Goal: Information Seeking & Learning: Find specific fact

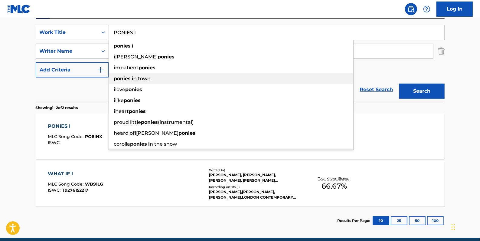
scroll to position [110, 0]
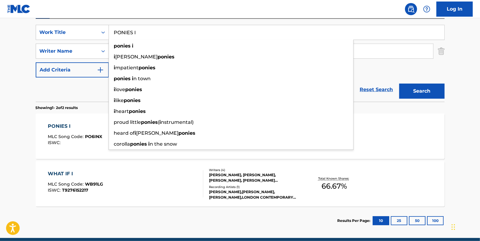
click at [377, 89] on link "Reset Search" at bounding box center [376, 89] width 39 height 13
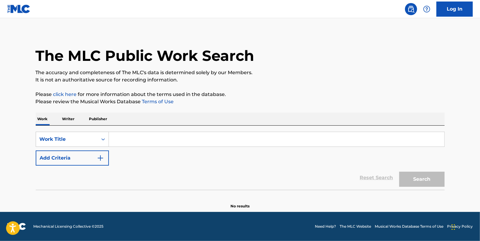
scroll to position [0, 0]
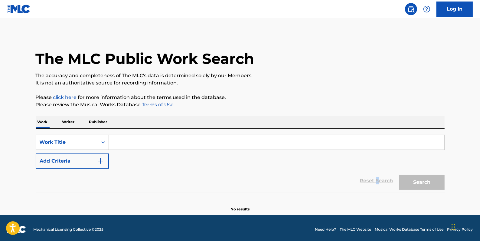
click at [75, 158] on button "Add Criteria" at bounding box center [72, 160] width 73 height 15
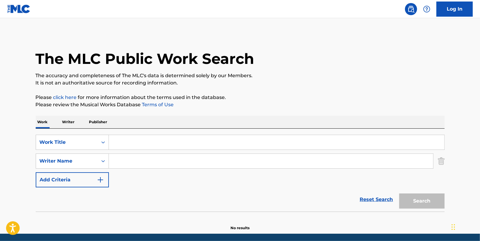
drag, startPoint x: 137, startPoint y: 160, endPoint x: 117, endPoint y: 161, distance: 20.6
click at [117, 161] on input "Search Form" at bounding box center [271, 161] width 324 height 15
paste input "[PERSON_NAME]"
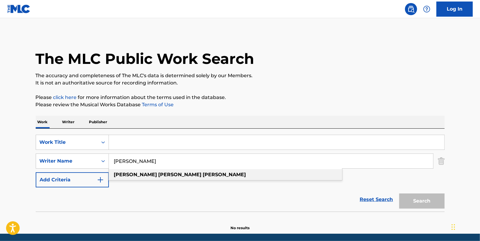
drag, startPoint x: 172, startPoint y: 174, endPoint x: 176, endPoint y: 172, distance: 4.1
click at [172, 174] on div "[PERSON_NAME]" at bounding box center [225, 174] width 233 height 11
type input "[PERSON_NAME]"
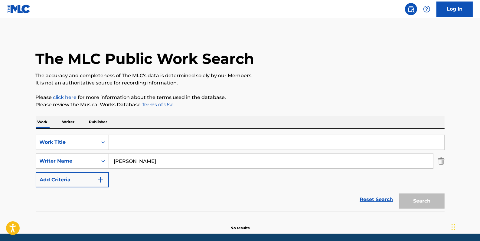
click at [128, 142] on input "Search Form" at bounding box center [276, 142] width 335 height 15
paste input "DARK ROOM"
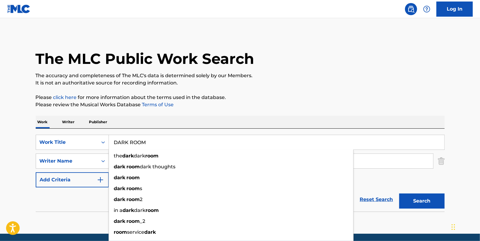
type input "DARK ROOM"
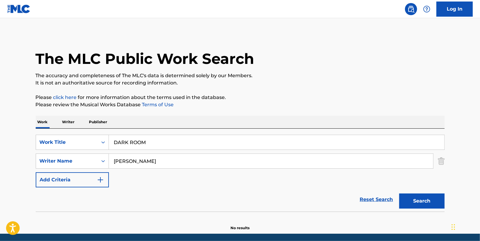
click at [418, 202] on button "Search" at bounding box center [421, 200] width 45 height 15
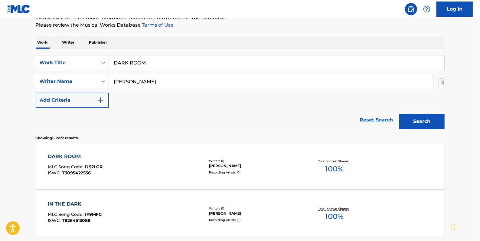
scroll to position [82, 0]
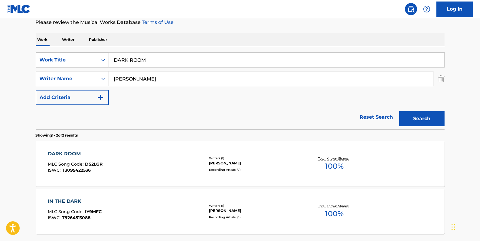
click at [137, 150] on div "DARK ROOM MLC Song Code : DS2LGR ISWC : T3095422536" at bounding box center [125, 163] width 155 height 27
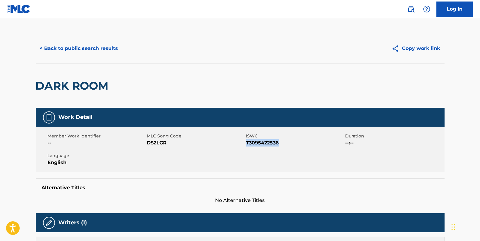
drag, startPoint x: 283, startPoint y: 141, endPoint x: 246, endPoint y: 141, distance: 36.6
click at [246, 141] on span "T3095422536" at bounding box center [295, 142] width 98 height 7
drag, startPoint x: 246, startPoint y: 141, endPoint x: 251, endPoint y: 144, distance: 5.9
copy span "T3095422536"
click at [87, 52] on button "< Back to public search results" at bounding box center [79, 48] width 87 height 15
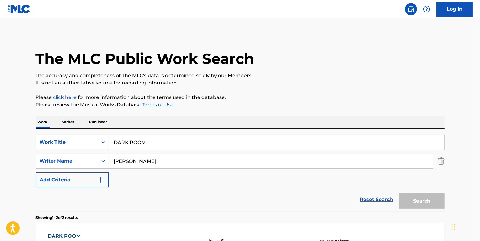
scroll to position [82, 0]
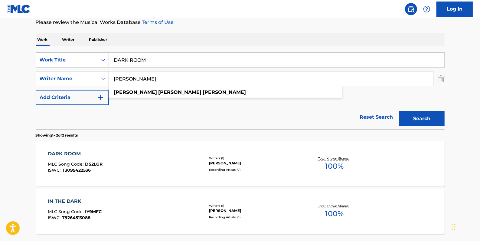
drag, startPoint x: 181, startPoint y: 82, endPoint x: 96, endPoint y: 73, distance: 85.7
click at [96, 73] on div "SearchWithCriteria273b25e1-386f-46bd-a47e-da4b5c3cc6a5 Writer Name [PERSON_NAME…" at bounding box center [240, 78] width 409 height 15
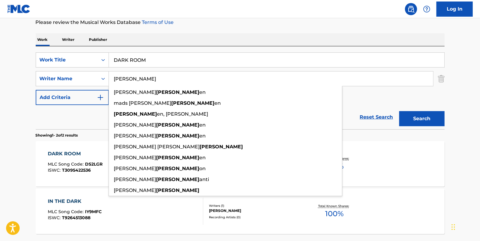
type input "[PERSON_NAME]"
click at [412, 119] on button "Search" at bounding box center [421, 118] width 45 height 15
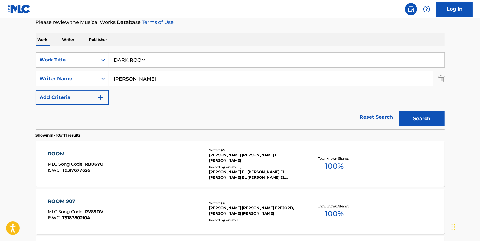
drag, startPoint x: 156, startPoint y: 58, endPoint x: 85, endPoint y: 43, distance: 72.9
click at [85, 54] on div "SearchWithCriteria84c3574c-4150-4b11-91f0-8491e5fcbdc7 Work Title DARK ROOM" at bounding box center [240, 59] width 409 height 15
paste input "REST IN HELL"
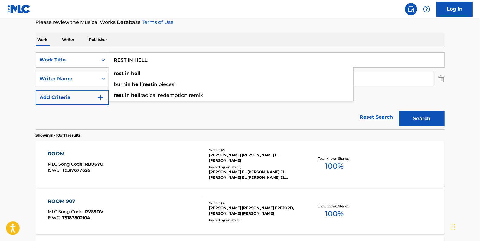
type input "REST IN HELL"
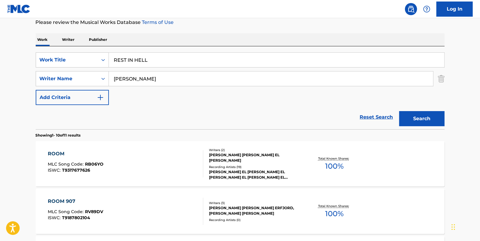
click at [379, 95] on div "SearchWithCriteria84c3574c-4150-4b11-91f0-8491e5fcbdc7 Work Title REST IN HELL …" at bounding box center [240, 78] width 409 height 53
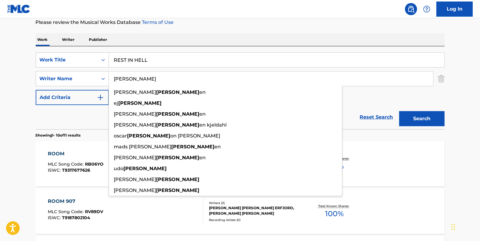
drag, startPoint x: 146, startPoint y: 80, endPoint x: 110, endPoint y: 74, distance: 36.4
click at [110, 74] on input "[PERSON_NAME]" at bounding box center [271, 78] width 324 height 15
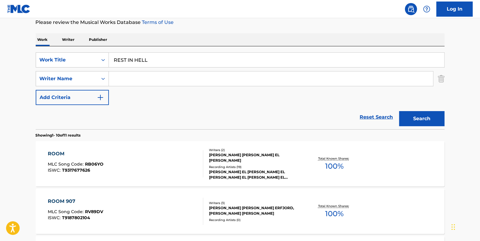
paste input "[PERSON_NAME]"
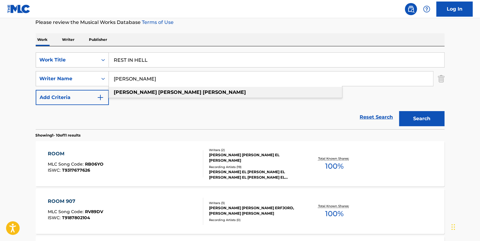
click at [157, 93] on span "Search Form" at bounding box center [157, 92] width 1 height 6
type input "[PERSON_NAME]"
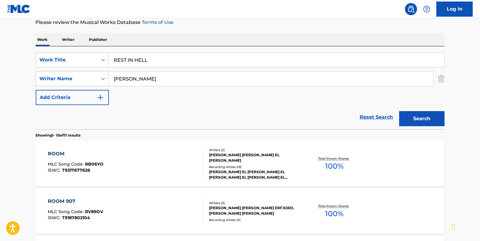
click at [419, 117] on button "Search" at bounding box center [421, 118] width 45 height 15
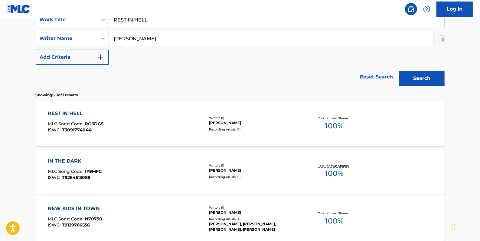
scroll to position [137, 0]
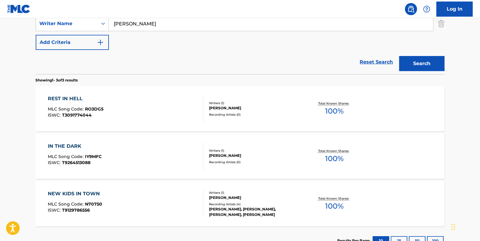
click at [171, 103] on div "REST IN HELL MLC Song Code : RO3DG5 ISWC : T3091774044" at bounding box center [125, 108] width 155 height 27
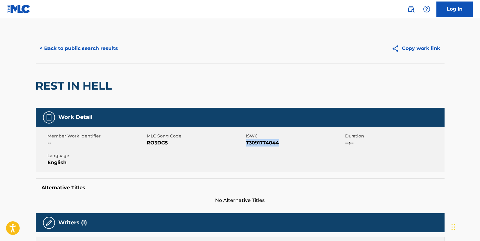
drag, startPoint x: 283, startPoint y: 142, endPoint x: 247, endPoint y: 143, distance: 36.0
click at [247, 143] on span "T3091774044" at bounding box center [295, 142] width 98 height 7
drag, startPoint x: 247, startPoint y: 143, endPoint x: 250, endPoint y: 145, distance: 3.1
copy span "T3091774044"
click at [66, 49] on button "< Back to public search results" at bounding box center [79, 48] width 87 height 15
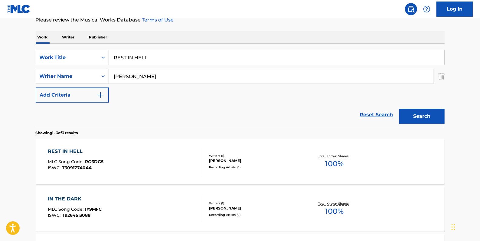
scroll to position [79, 0]
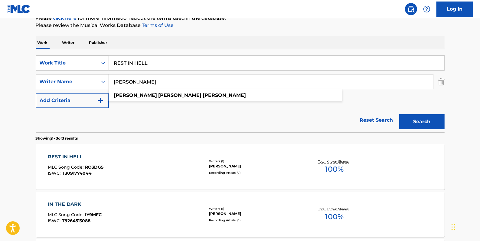
drag, startPoint x: 173, startPoint y: 81, endPoint x: 80, endPoint y: 80, distance: 93.1
click at [83, 79] on div "SearchWithCriteria273b25e1-386f-46bd-a47e-da4b5c3cc6a5 Writer Name [PERSON_NAME…" at bounding box center [240, 81] width 409 height 15
click at [440, 121] on button "Search" at bounding box center [421, 121] width 45 height 15
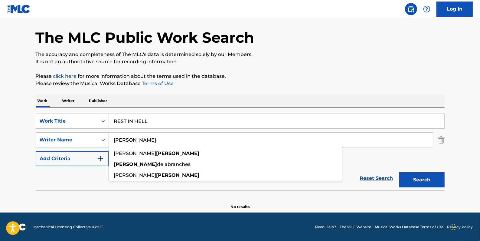
drag, startPoint x: 161, startPoint y: 139, endPoint x: 86, endPoint y: 138, distance: 74.4
click at [88, 139] on div "SearchWithCriteria273b25e1-386f-46bd-a47e-da4b5c3cc6a5 Writer Name [PERSON_NAME…" at bounding box center [240, 139] width 409 height 15
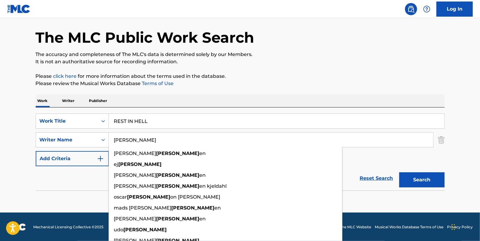
type input "[PERSON_NAME]"
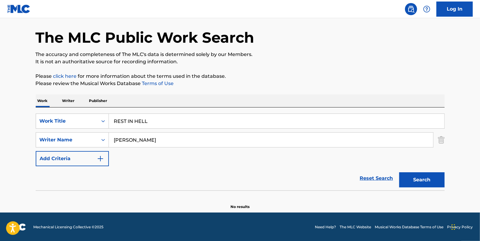
click at [418, 178] on button "Search" at bounding box center [421, 179] width 45 height 15
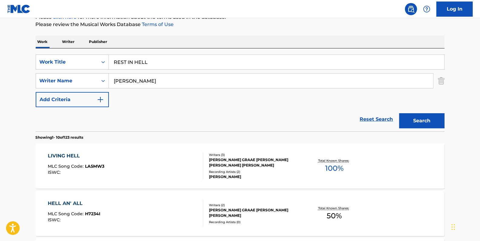
scroll to position [49, 0]
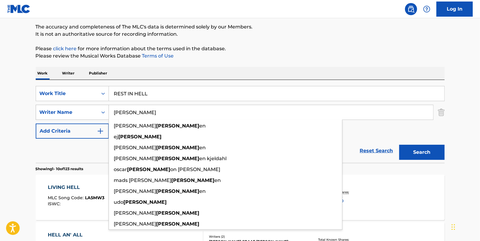
drag, startPoint x: 144, startPoint y: 111, endPoint x: 94, endPoint y: 110, distance: 49.6
click at [94, 110] on div "SearchWithCriteria273b25e1-386f-46bd-a47e-da4b5c3cc6a5 Writer Name [PERSON_NAME…" at bounding box center [240, 112] width 409 height 15
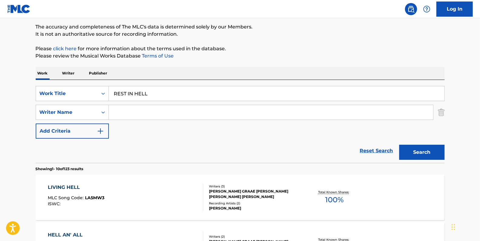
paste input "[PERSON_NAME]"
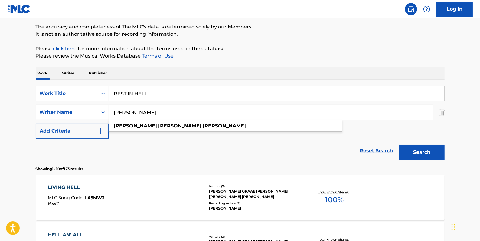
type input "[PERSON_NAME]"
click at [412, 153] on button "Search" at bounding box center [421, 152] width 45 height 15
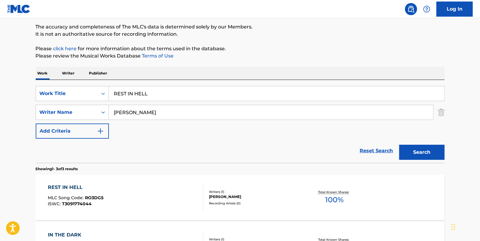
drag, startPoint x: 170, startPoint y: 95, endPoint x: 112, endPoint y: 92, distance: 58.1
click at [112, 92] on input "REST IN HELL" at bounding box center [276, 93] width 335 height 15
paste input "COLD WAR"
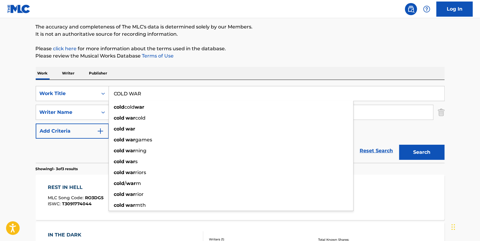
type input "COLD WAR"
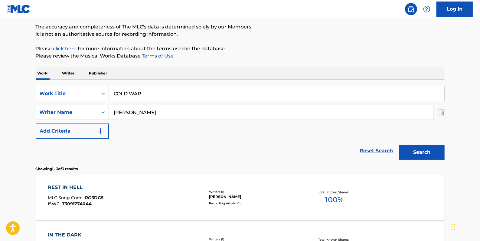
click at [421, 151] on button "Search" at bounding box center [421, 152] width 45 height 15
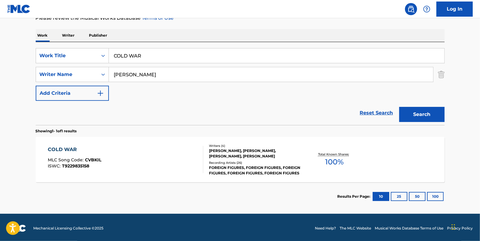
scroll to position [88, 0]
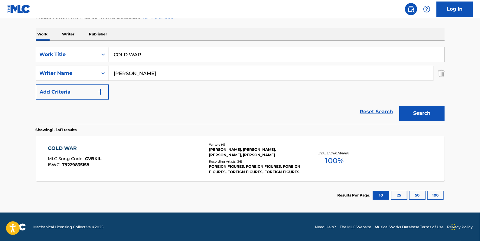
click at [161, 160] on div "COLD WAR MLC Song Code : CVBKIL ISWC : T9229835158" at bounding box center [125, 158] width 155 height 27
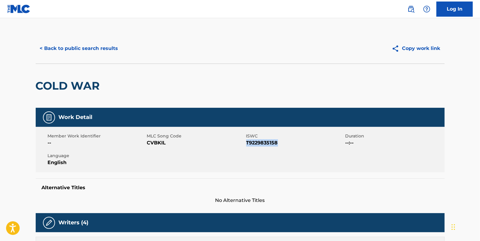
drag, startPoint x: 280, startPoint y: 141, endPoint x: 246, endPoint y: 143, distance: 33.9
click at [246, 143] on span "T9229835158" at bounding box center [295, 142] width 98 height 7
drag, startPoint x: 246, startPoint y: 143, endPoint x: 252, endPoint y: 145, distance: 6.6
copy span "T9229835158"
click at [102, 47] on button "< Back to public search results" at bounding box center [79, 48] width 87 height 15
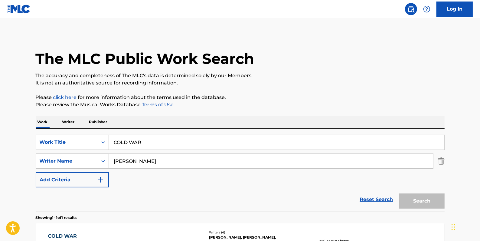
scroll to position [54, 0]
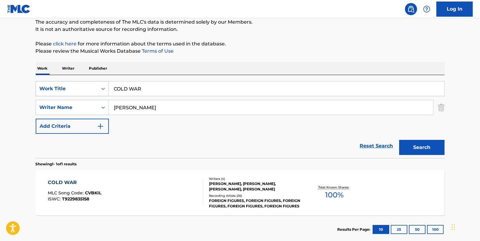
drag, startPoint x: 148, startPoint y: 87, endPoint x: 106, endPoint y: 87, distance: 42.3
click at [106, 87] on div "SearchWithCriteria84c3574c-4150-4b11-91f0-8491e5fcbdc7 Work Title COLD WAR" at bounding box center [240, 88] width 409 height 15
paste input "[PERSON_NAME]"
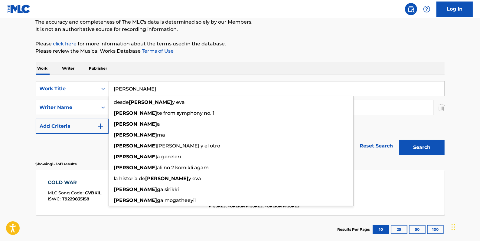
type input "[PERSON_NAME]"
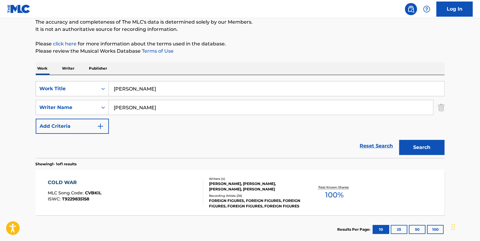
click at [437, 146] on button "Search" at bounding box center [421, 147] width 45 height 15
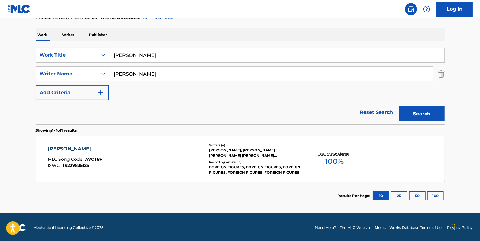
scroll to position [88, 0]
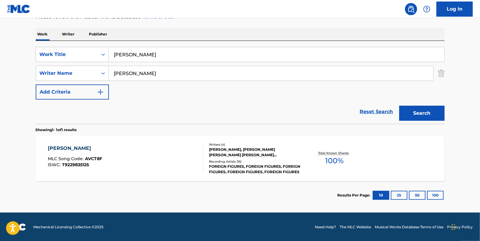
click at [158, 156] on div "[PERSON_NAME] MLC Song Code : AVCT8F ISWC : T9229835125" at bounding box center [125, 158] width 155 height 27
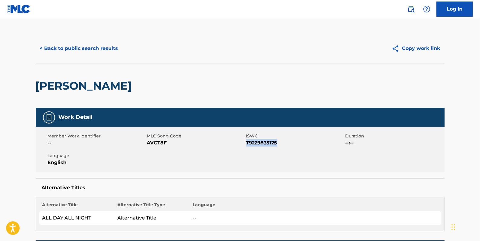
drag, startPoint x: 282, startPoint y: 141, endPoint x: 247, endPoint y: 141, distance: 34.8
click at [247, 141] on span "T9229835125" at bounding box center [295, 142] width 98 height 7
drag, startPoint x: 247, startPoint y: 141, endPoint x: 254, endPoint y: 143, distance: 7.6
copy span "T9229835125"
click at [104, 47] on button "< Back to public search results" at bounding box center [79, 48] width 87 height 15
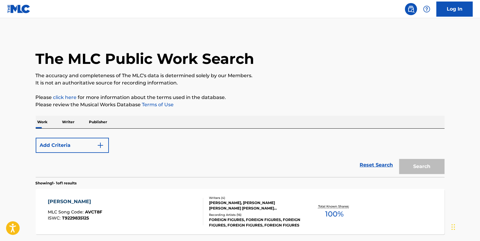
scroll to position [54, 0]
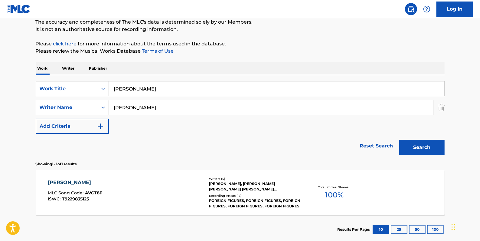
drag, startPoint x: 118, startPoint y: 83, endPoint x: 78, endPoint y: 77, distance: 40.4
click at [82, 79] on div "SearchWithCriteria84c3574c-4150-4b11-91f0-8491e5fcbdc7 Work Title [PERSON_NAME]…" at bounding box center [240, 116] width 409 height 83
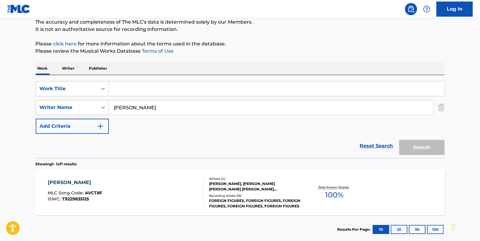
paste input "[PERSON_NAME]"
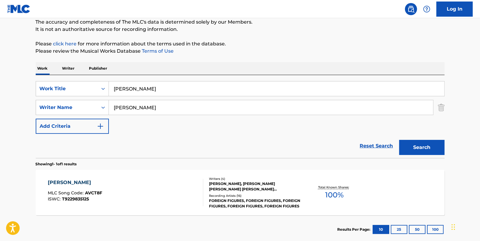
type input "[PERSON_NAME]"
drag, startPoint x: 155, startPoint y: 87, endPoint x: 82, endPoint y: 83, distance: 72.9
click at [82, 83] on div "SearchWithCriteria84c3574c-4150-4b11-91f0-8491e5fcbdc7 Work Title [PERSON_NAME]" at bounding box center [240, 88] width 409 height 15
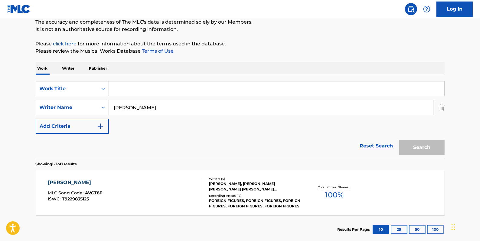
paste input "HEY LOVE"
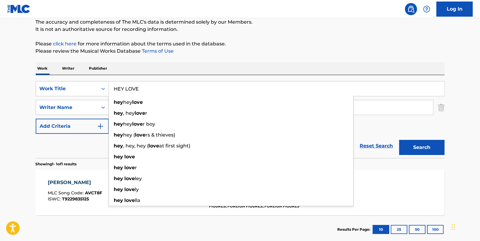
type input "HEY LOVE"
click at [418, 148] on button "Search" at bounding box center [421, 147] width 45 height 15
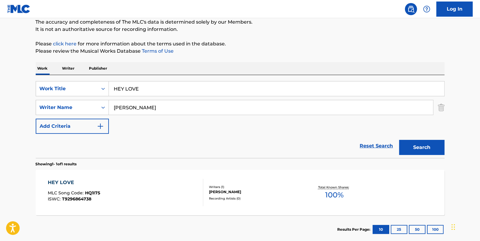
click at [174, 177] on div "HEY LOVE MLC Song Code : HQ1I75 ISWC : T9296864738 Writers ( 1 ) [PERSON_NAME] …" at bounding box center [240, 192] width 409 height 45
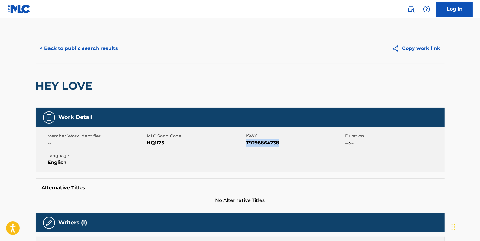
drag, startPoint x: 281, startPoint y: 141, endPoint x: 247, endPoint y: 141, distance: 34.8
click at [247, 141] on span "T9296864738" at bounding box center [295, 142] width 98 height 7
drag, startPoint x: 247, startPoint y: 141, endPoint x: 251, endPoint y: 144, distance: 5.0
copy span "T9296864738"
click at [73, 49] on button "< Back to public search results" at bounding box center [79, 48] width 87 height 15
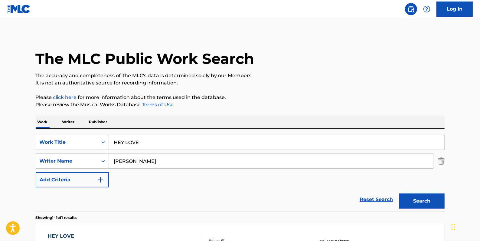
scroll to position [54, 0]
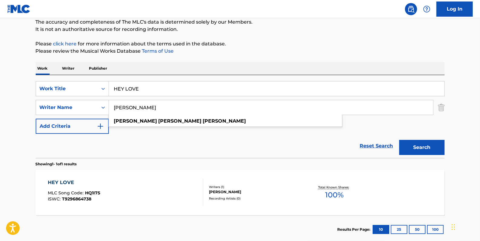
drag, startPoint x: 179, startPoint y: 109, endPoint x: 115, endPoint y: 106, distance: 64.8
click at [115, 106] on input "[PERSON_NAME]" at bounding box center [271, 107] width 324 height 15
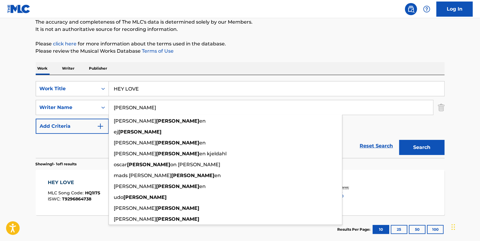
type input "[PERSON_NAME]"
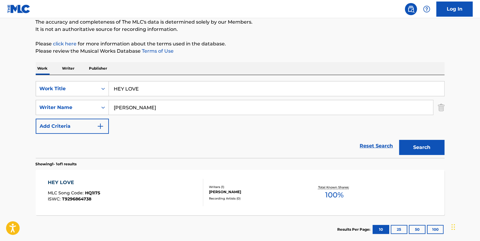
click at [413, 145] on button "Search" at bounding box center [421, 147] width 45 height 15
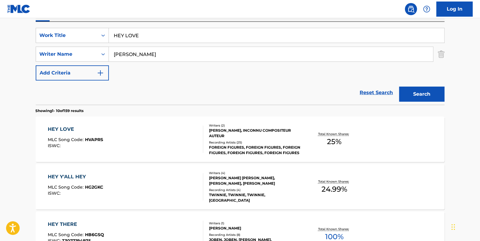
scroll to position [109, 0]
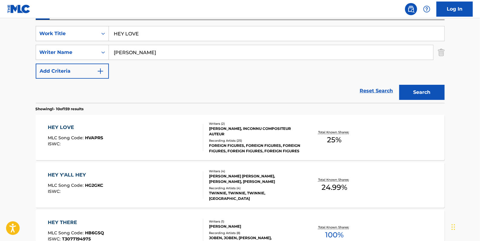
click at [169, 127] on div "HEY LOVE MLC Song Code : HVAPRS ISWC :" at bounding box center [125, 137] width 155 height 27
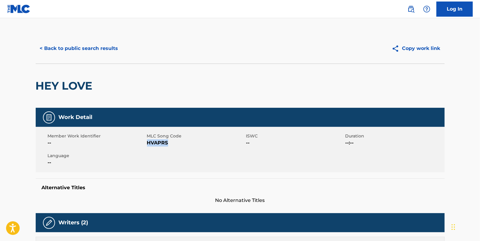
drag, startPoint x: 174, startPoint y: 141, endPoint x: 148, endPoint y: 141, distance: 26.6
click at [148, 141] on span "HVAPRS" at bounding box center [196, 142] width 98 height 7
copy span "HVAPRS"
click at [83, 41] on button "< Back to public search results" at bounding box center [79, 48] width 87 height 15
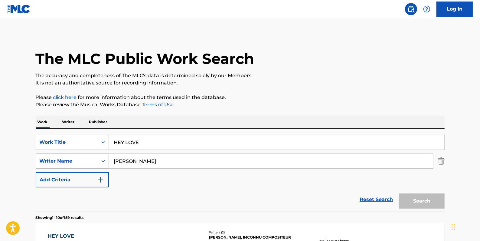
scroll to position [109, 0]
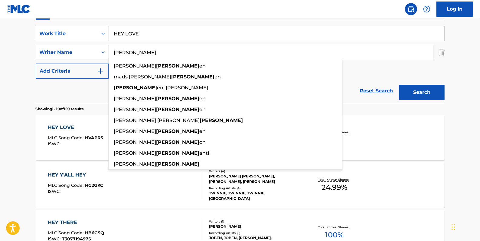
drag, startPoint x: 142, startPoint y: 55, endPoint x: 98, endPoint y: 51, distance: 44.6
click at [98, 51] on div "SearchWithCriteria273b25e1-386f-46bd-a47e-da4b5c3cc6a5 Writer Name [PERSON_NAME…" at bounding box center [240, 52] width 409 height 15
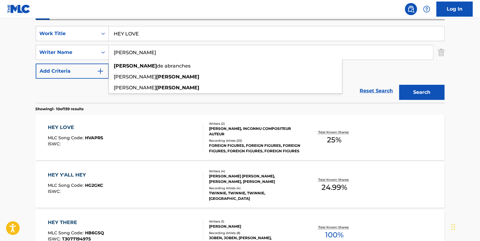
type input "[PERSON_NAME]"
click at [423, 94] on button "Search" at bounding box center [421, 92] width 45 height 15
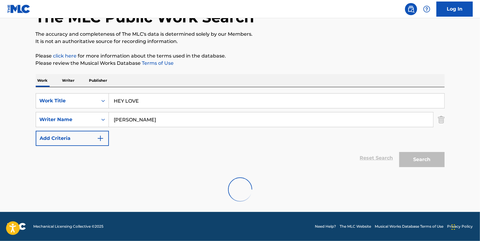
scroll to position [21, 0]
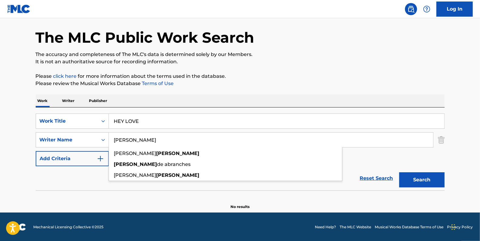
drag, startPoint x: 148, startPoint y: 139, endPoint x: 109, endPoint y: 141, distance: 39.6
click at [111, 140] on input "[PERSON_NAME]" at bounding box center [271, 139] width 324 height 15
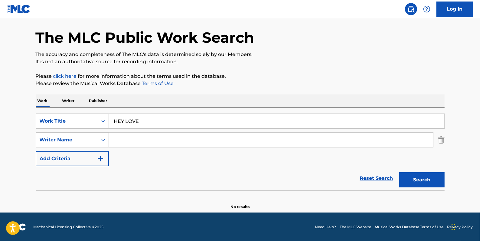
paste input "HVAPRS"
type input "HVAPRS"
drag, startPoint x: 138, startPoint y: 139, endPoint x: 104, endPoint y: 138, distance: 34.8
click at [104, 138] on div "SearchWithCriteria273b25e1-386f-46bd-a47e-da4b5c3cc6a5 Writer Name HVAPRS" at bounding box center [240, 139] width 409 height 15
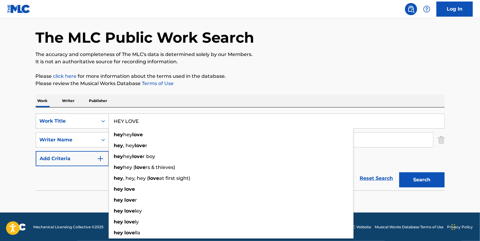
drag, startPoint x: 147, startPoint y: 122, endPoint x: 92, endPoint y: 117, distance: 55.6
click at [92, 117] on div "SearchWithCriteria84c3574c-4150-4b11-91f0-8491e5fcbdc7 Work Title HEY LOVE hey …" at bounding box center [240, 120] width 409 height 15
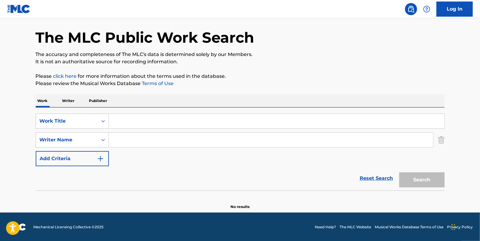
paste input "REIGN"
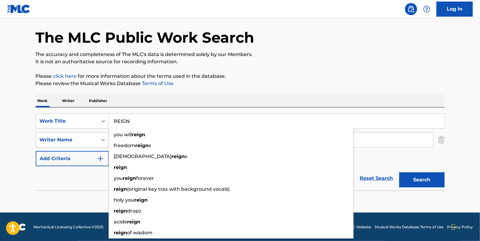
type input "REIGN"
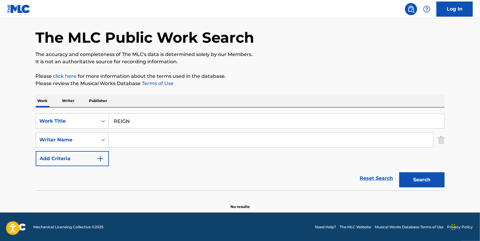
paste input "[PERSON_NAME]"
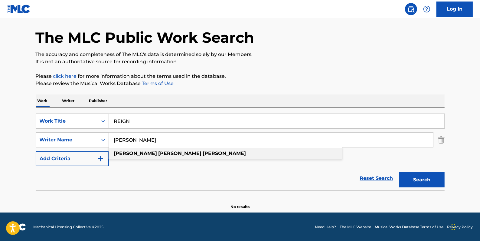
click at [218, 154] on div "[PERSON_NAME]" at bounding box center [225, 153] width 233 height 11
type input "[PERSON_NAME]"
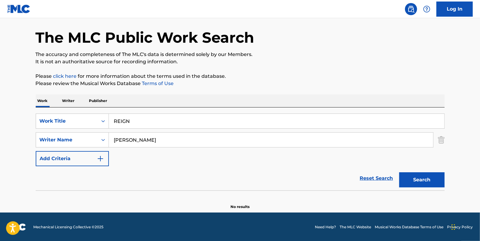
click at [424, 178] on button "Search" at bounding box center [421, 179] width 45 height 15
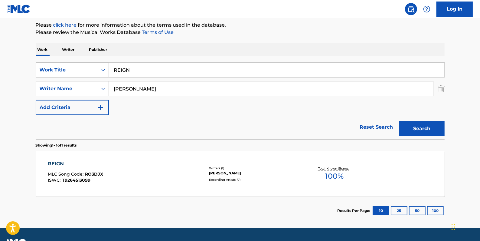
scroll to position [88, 0]
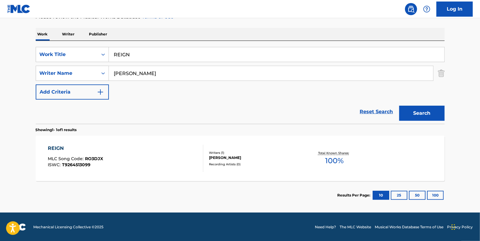
click at [136, 158] on div "REIGN MLC Song Code : RO3DJX ISWC : T9264513099" at bounding box center [125, 158] width 155 height 27
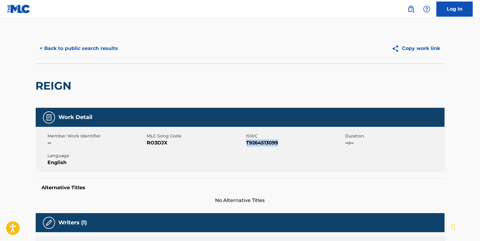
drag, startPoint x: 281, startPoint y: 143, endPoint x: 246, endPoint y: 142, distance: 34.8
click at [246, 142] on span "T9264513099" at bounding box center [295, 142] width 98 height 7
drag, startPoint x: 246, startPoint y: 142, endPoint x: 249, endPoint y: 143, distance: 3.8
copy span "T9264513099"
click at [104, 50] on button "< Back to public search results" at bounding box center [79, 48] width 87 height 15
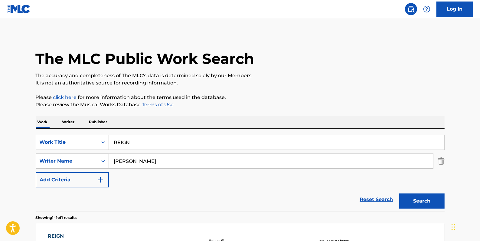
scroll to position [54, 0]
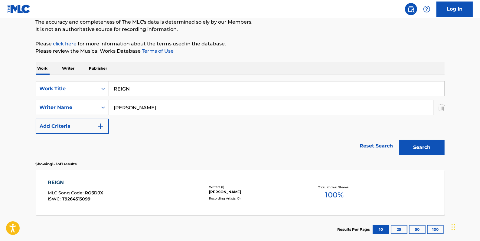
drag, startPoint x: 155, startPoint y: 88, endPoint x: 112, endPoint y: 85, distance: 43.3
click at [112, 85] on input "REIGN" at bounding box center [276, 88] width 335 height 15
paste input "GOLDEN AGE"
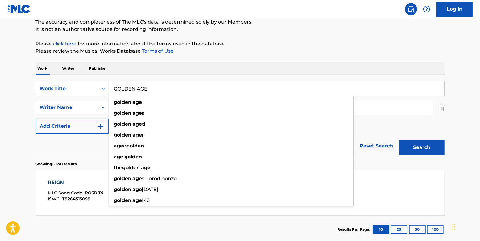
type input "GOLDEN AGE"
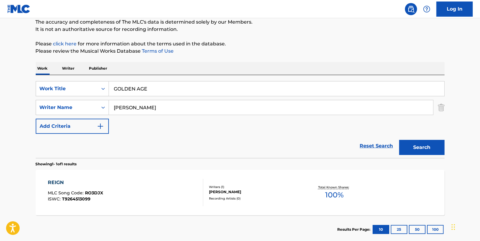
click at [428, 148] on button "Search" at bounding box center [421, 147] width 45 height 15
click at [162, 180] on div "GOLDEN AGE MLC Song Code : GB9MDQ ISWC : T3182129911" at bounding box center [125, 192] width 155 height 27
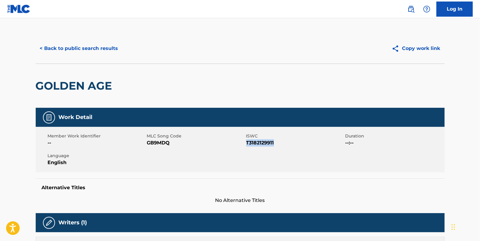
drag, startPoint x: 277, startPoint y: 142, endPoint x: 246, endPoint y: 143, distance: 30.2
click at [246, 143] on span "T3182129911" at bounding box center [295, 142] width 98 height 7
copy span "T3182129911"
click at [111, 46] on button "< Back to public search results" at bounding box center [79, 48] width 87 height 15
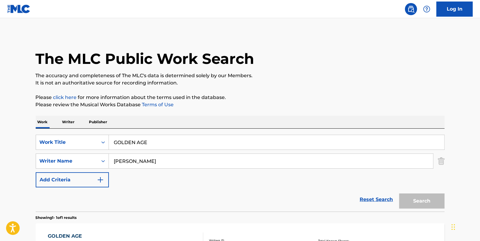
scroll to position [54, 0]
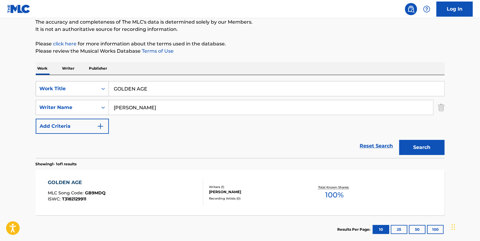
drag, startPoint x: 161, startPoint y: 90, endPoint x: 98, endPoint y: 90, distance: 63.5
click at [98, 90] on div "SearchWithCriteria84c3574c-4150-4b11-91f0-8491e5fcbdc7 Work Title GOLDEN AGE" at bounding box center [240, 88] width 409 height 15
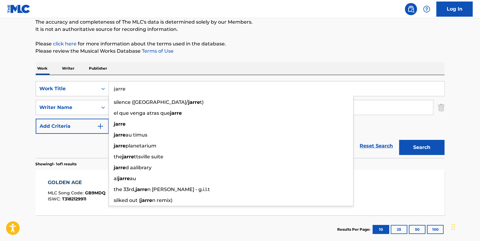
click at [333, 51] on p "Please review the Musical Works Database Terms of Use" at bounding box center [240, 50] width 409 height 7
drag, startPoint x: 133, startPoint y: 91, endPoint x: 98, endPoint y: 89, distance: 35.4
click at [98, 89] on div "SearchWithCriteria84c3574c-4150-4b11-91f0-8491e5fcbdc7 Work Title jarre silence…" at bounding box center [240, 88] width 409 height 15
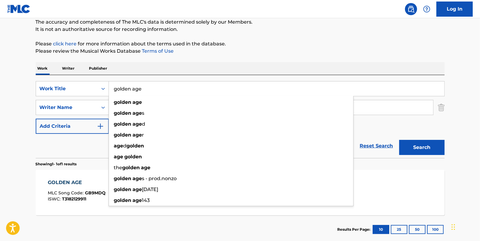
type input "golden age"
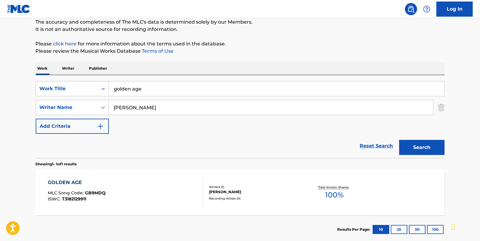
click at [264, 44] on p "Please click here for more information about the terms used in the database." at bounding box center [240, 43] width 409 height 7
drag, startPoint x: 174, startPoint y: 106, endPoint x: 95, endPoint y: 104, distance: 79.2
click at [95, 104] on div "SearchWithCriteria273b25e1-386f-46bd-a47e-da4b5c3cc6a5 Writer Name [PERSON_NAME…" at bounding box center [240, 107] width 409 height 15
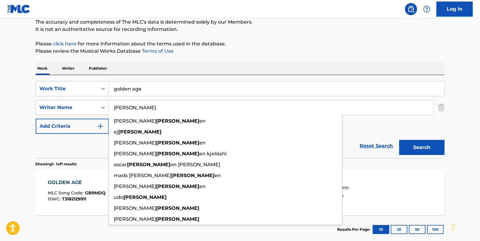
click at [421, 145] on button "Search" at bounding box center [421, 147] width 45 height 15
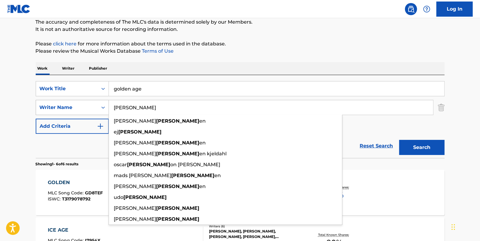
drag, startPoint x: 145, startPoint y: 109, endPoint x: 98, endPoint y: 109, distance: 47.5
click at [98, 109] on div "SearchWithCriteria273b25e1-386f-46bd-a47e-da4b5c3cc6a5 Writer Name [PERSON_NAME…" at bounding box center [240, 107] width 409 height 15
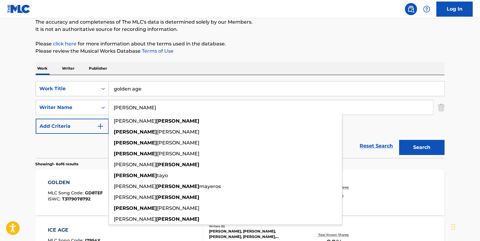
type input "[PERSON_NAME]"
click at [435, 148] on button "Search" at bounding box center [421, 147] width 45 height 15
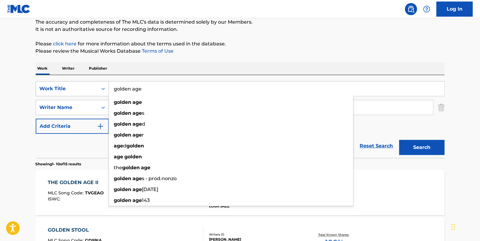
drag, startPoint x: 147, startPoint y: 93, endPoint x: 94, endPoint y: 82, distance: 53.9
click at [99, 86] on div "SearchWithCriteria84c3574c-4150-4b11-91f0-8491e5fcbdc7 Work Title golden age go…" at bounding box center [240, 88] width 409 height 15
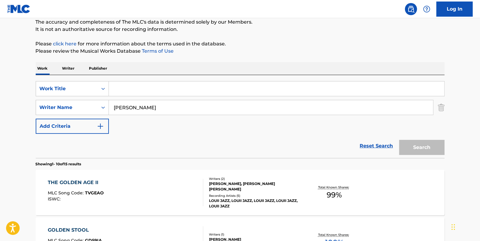
paste input "WILD"
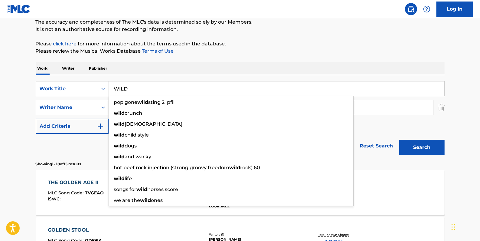
type input "WILD"
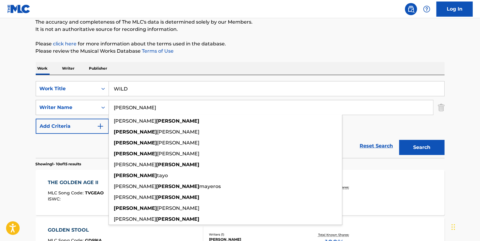
drag, startPoint x: 151, startPoint y: 110, endPoint x: 107, endPoint y: 108, distance: 44.5
click at [107, 108] on div "SearchWithCriteria273b25e1-386f-46bd-a47e-da4b5c3cc6a5 Writer Name [PERSON_NAME…" at bounding box center [240, 107] width 409 height 15
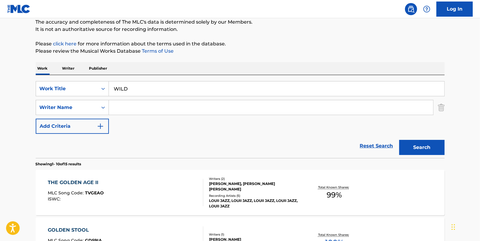
paste input "[PERSON_NAME]"
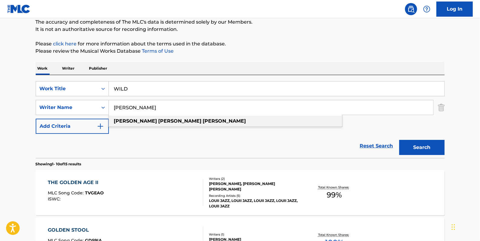
click at [210, 122] on div "[PERSON_NAME]" at bounding box center [225, 120] width 233 height 11
type input "[PERSON_NAME]"
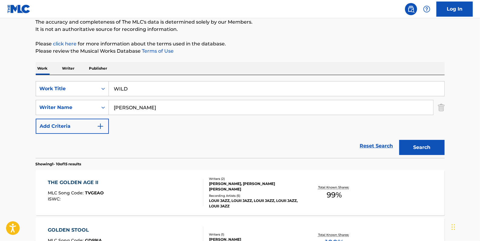
click at [417, 146] on button "Search" at bounding box center [421, 147] width 45 height 15
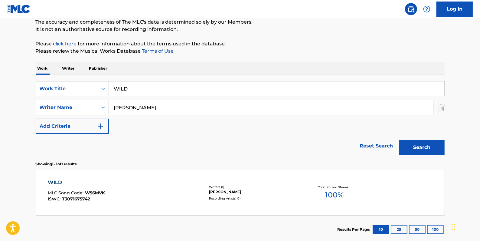
click at [171, 194] on div "WILD MLC Song Code : W56MVK ISWC : T3071675742" at bounding box center [125, 192] width 155 height 27
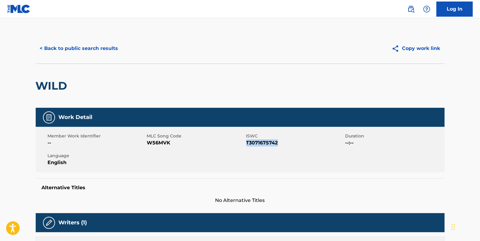
drag, startPoint x: 284, startPoint y: 143, endPoint x: 247, endPoint y: 143, distance: 37.2
click at [247, 143] on span "T3071675742" at bounding box center [295, 142] width 98 height 7
copy span "T3071675742"
click at [99, 50] on button "< Back to public search results" at bounding box center [79, 48] width 87 height 15
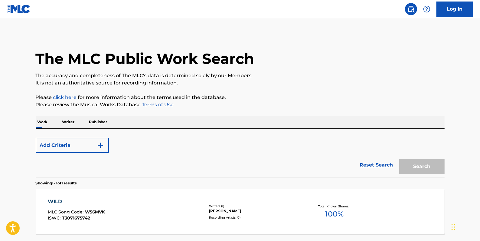
scroll to position [54, 0]
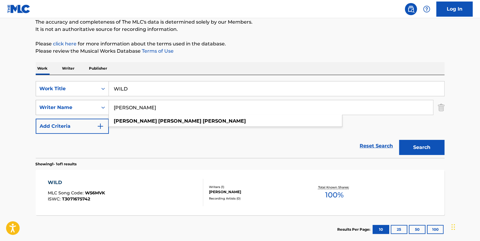
drag, startPoint x: 178, startPoint y: 108, endPoint x: 102, endPoint y: 104, distance: 75.7
click at [102, 104] on div "SearchWithCriteria273b25e1-386f-46bd-a47e-da4b5c3cc6a5 Writer Name [PERSON_NAME…" at bounding box center [240, 107] width 409 height 15
click at [414, 148] on button "Search" at bounding box center [421, 147] width 45 height 15
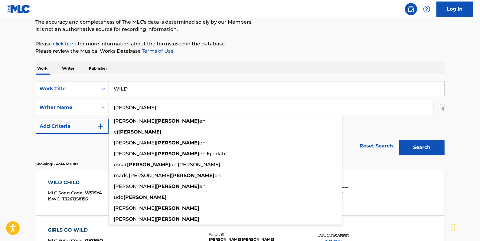
drag, startPoint x: 133, startPoint y: 108, endPoint x: 90, endPoint y: 108, distance: 42.6
click at [90, 108] on div "SearchWithCriteria273b25e1-386f-46bd-a47e-da4b5c3cc6a5 Writer Name [PERSON_NAME…" at bounding box center [240, 107] width 409 height 15
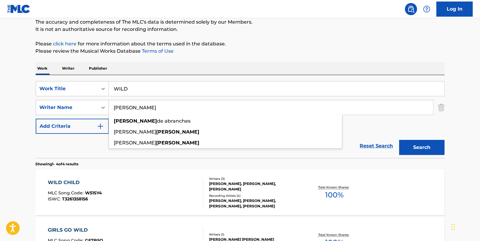
type input "[PERSON_NAME]"
click at [427, 147] on button "Search" at bounding box center [421, 147] width 45 height 15
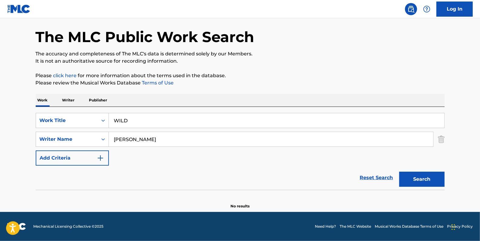
scroll to position [21, 0]
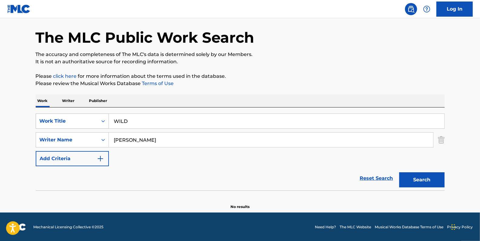
drag, startPoint x: 142, startPoint y: 122, endPoint x: 100, endPoint y: 115, distance: 41.9
click at [101, 117] on div "SearchWithCriteria84c3574c-4150-4b11-91f0-8491e5fcbdc7 Work Title WILD" at bounding box center [240, 120] width 409 height 15
paste input "SILVER SCREEN"
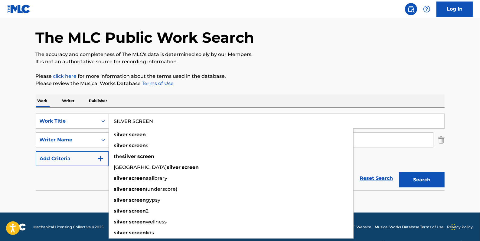
type input "SILVER SCREEN"
click at [427, 179] on button "Search" at bounding box center [421, 179] width 45 height 15
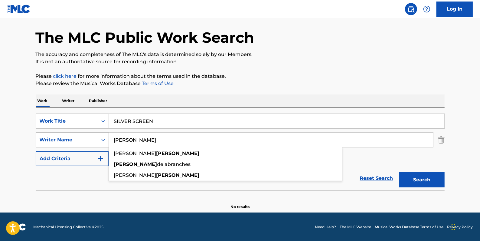
drag, startPoint x: 138, startPoint y: 141, endPoint x: 97, endPoint y: 141, distance: 41.1
click at [97, 141] on div "SearchWithCriteria273b25e1-386f-46bd-a47e-da4b5c3cc6a5 Writer Name [PERSON_NAME…" at bounding box center [240, 139] width 409 height 15
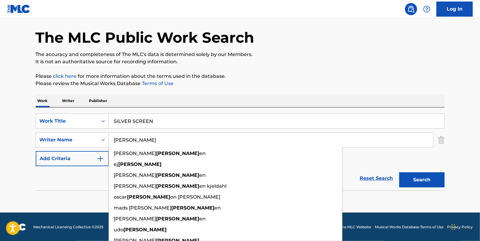
type input "[PERSON_NAME]"
click at [417, 176] on button "Search" at bounding box center [421, 179] width 45 height 15
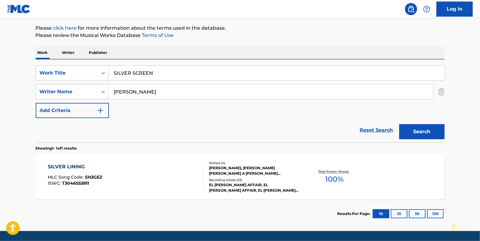
scroll to position [76, 0]
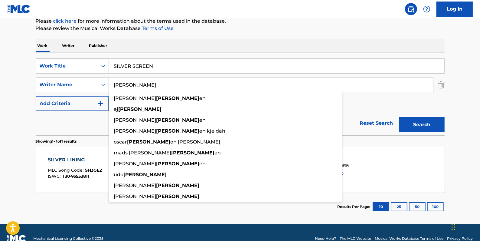
drag, startPoint x: 164, startPoint y: 87, endPoint x: 99, endPoint y: 85, distance: 65.3
click at [99, 85] on div "SearchWithCriteria273b25e1-386f-46bd-a47e-da4b5c3cc6a5 Writer Name [PERSON_NAME…" at bounding box center [240, 84] width 409 height 15
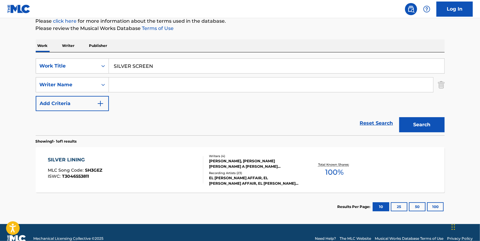
paste input "[PERSON_NAME]"
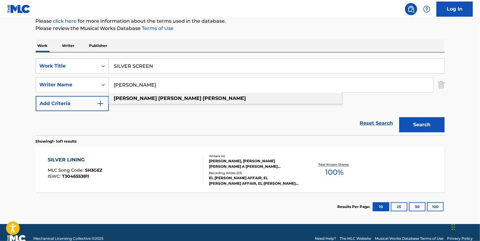
click at [201, 99] on div "[PERSON_NAME]" at bounding box center [225, 98] width 233 height 11
type input "[PERSON_NAME]"
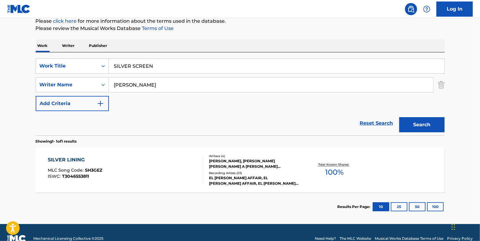
click at [423, 124] on button "Search" at bounding box center [421, 124] width 45 height 15
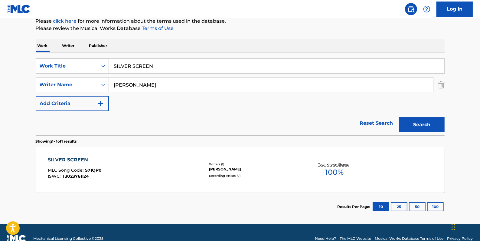
click at [145, 160] on div "SILVER SCREEN MLC Song Code : S71QP0 ISWC : T3023761124" at bounding box center [125, 169] width 155 height 27
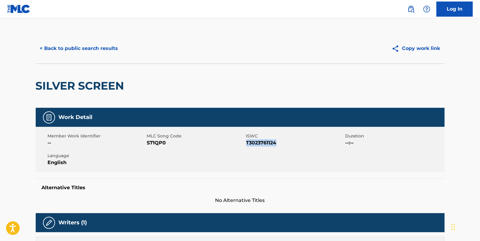
drag, startPoint x: 288, startPoint y: 143, endPoint x: 247, endPoint y: 142, distance: 41.1
click at [247, 142] on span "T3023761124" at bounding box center [295, 142] width 98 height 7
copy span "T3023761124"
click at [92, 50] on button "< Back to public search results" at bounding box center [79, 48] width 87 height 15
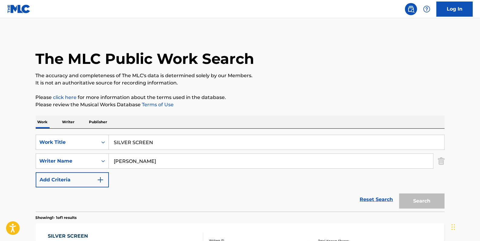
scroll to position [54, 0]
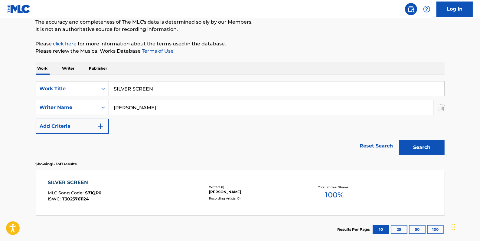
drag, startPoint x: 168, startPoint y: 86, endPoint x: 76, endPoint y: 88, distance: 91.6
click at [76, 88] on div "SearchWithCriteria84c3574c-4150-4b11-91f0-8491e5fcbdc7 Work Title SILVER SCREEN" at bounding box center [240, 88] width 409 height 15
paste input "HOW LOW"
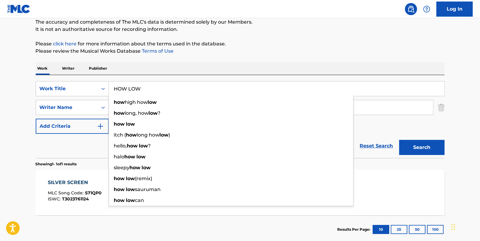
type input "HOW LOW"
click at [402, 127] on div "SearchWithCriteria84c3574c-4150-4b11-91f0-8491e5fcbdc7 Work Title HOW LOW how h…" at bounding box center [240, 107] width 409 height 53
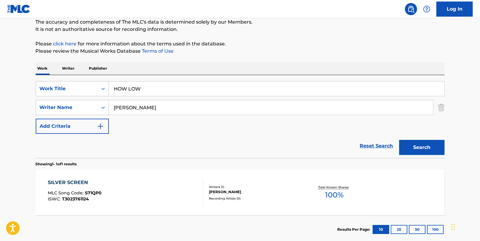
click at [409, 146] on button "Search" at bounding box center [421, 147] width 45 height 15
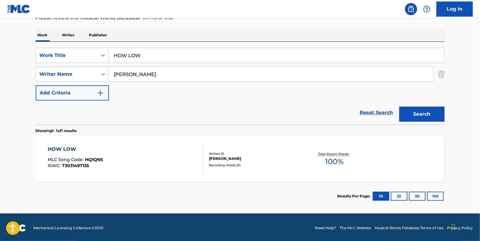
scroll to position [88, 0]
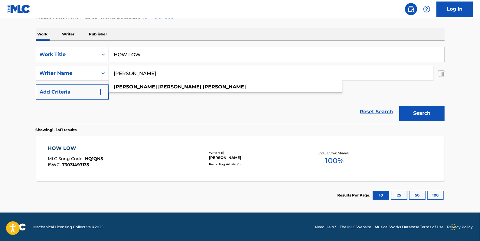
drag, startPoint x: 180, startPoint y: 73, endPoint x: 108, endPoint y: 72, distance: 72.0
click at [108, 72] on div "SearchWithCriteria273b25e1-386f-46bd-a47e-da4b5c3cc6a5 Writer Name [PERSON_NAME…" at bounding box center [240, 73] width 409 height 15
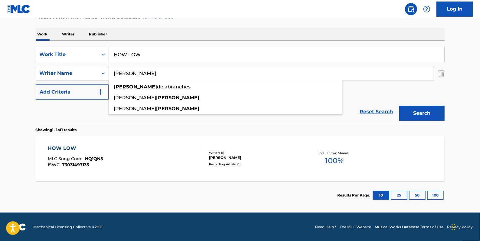
click at [423, 112] on button "Search" at bounding box center [421, 113] width 45 height 15
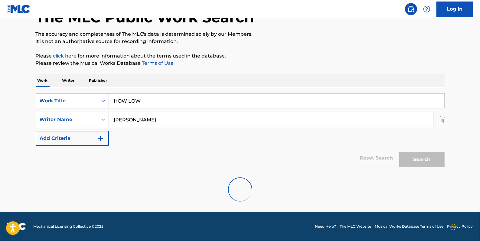
scroll to position [21, 0]
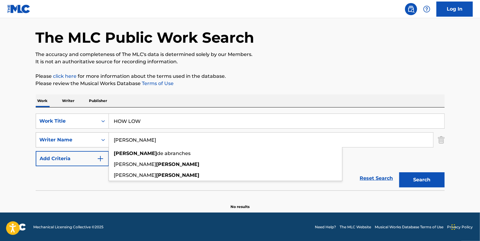
drag, startPoint x: 147, startPoint y: 137, endPoint x: 106, endPoint y: 138, distance: 40.8
click at [106, 138] on div "SearchWithCriteria273b25e1-386f-46bd-a47e-da4b5c3cc6a5 Writer Name [PERSON_NAME…" at bounding box center [240, 139] width 409 height 15
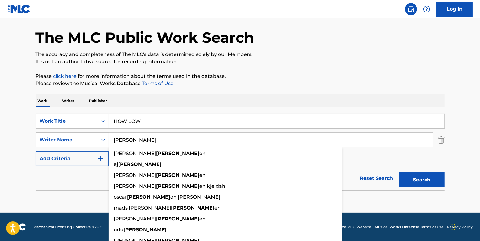
type input "[PERSON_NAME]"
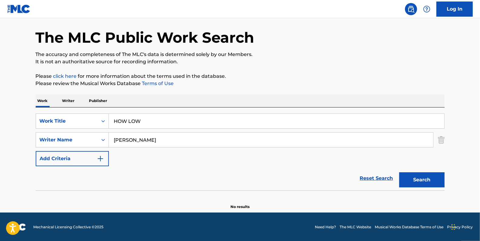
click at [418, 179] on button "Search" at bounding box center [421, 179] width 45 height 15
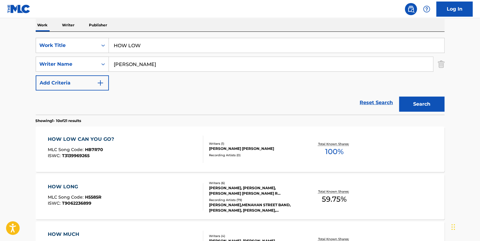
scroll to position [104, 0]
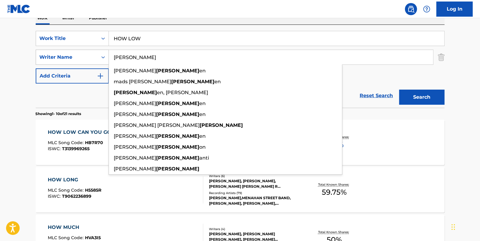
drag, startPoint x: 141, startPoint y: 60, endPoint x: 94, endPoint y: 52, distance: 47.5
click at [94, 52] on div "SearchWithCriteria273b25e1-386f-46bd-a47e-da4b5c3cc6a5 Writer Name [PERSON_NAME…" at bounding box center [240, 57] width 409 height 15
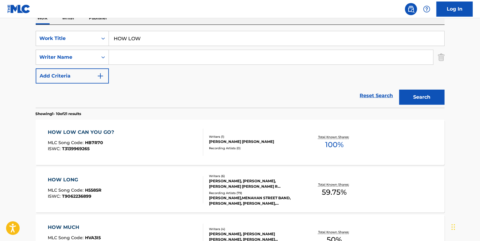
paste input "HOW LOW"
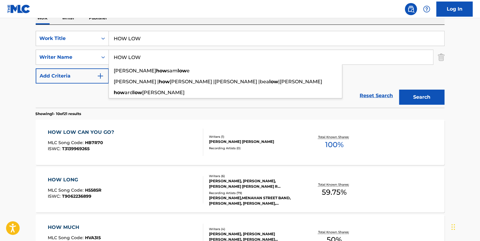
type input "HOW LOW"
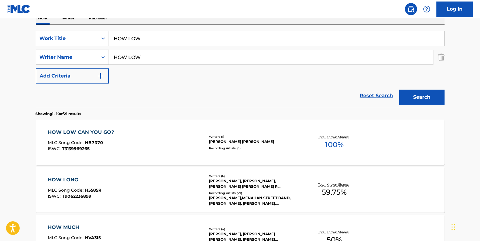
drag, startPoint x: 145, startPoint y: 55, endPoint x: 86, endPoint y: 52, distance: 58.7
click at [86, 52] on div "SearchWithCriteria273b25e1-386f-46bd-a47e-da4b5c3cc6a5 Writer Name HOW LOW" at bounding box center [240, 57] width 409 height 15
paste input "[PERSON_NAME]"
type input "[PERSON_NAME]"
click at [414, 100] on button "Search" at bounding box center [421, 96] width 45 height 15
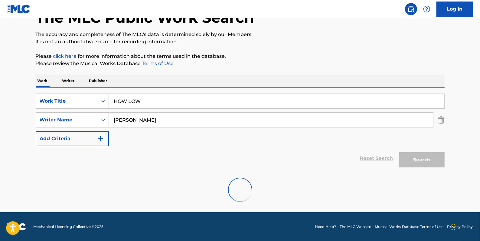
scroll to position [88, 0]
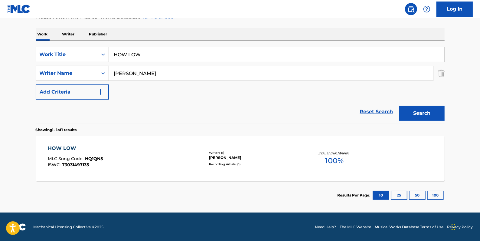
click at [154, 154] on div "HOW LOW MLC Song Code : HQ1QN5 ISWC : T3031497135" at bounding box center [125, 158] width 155 height 27
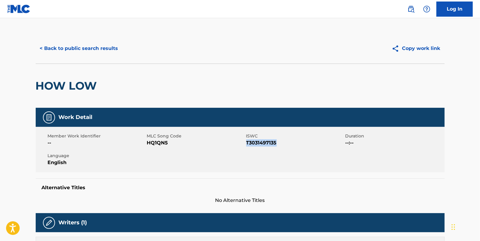
drag, startPoint x: 279, startPoint y: 144, endPoint x: 247, endPoint y: 145, distance: 32.4
click at [247, 145] on span "T3031497135" at bounding box center [295, 142] width 98 height 7
drag, startPoint x: 247, startPoint y: 145, endPoint x: 251, endPoint y: 144, distance: 4.4
click at [96, 50] on button "< Back to public search results" at bounding box center [79, 48] width 87 height 15
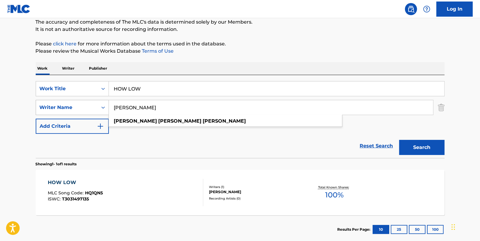
drag, startPoint x: 172, startPoint y: 108, endPoint x: 88, endPoint y: 104, distance: 84.7
click at [88, 104] on div "SearchWithCriteria273b25e1-386f-46bd-a47e-da4b5c3cc6a5 Writer Name [PERSON_NAME…" at bounding box center [240, 107] width 409 height 15
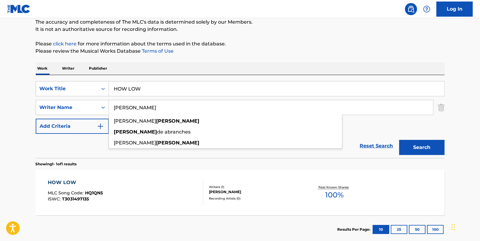
click at [420, 144] on button "Search" at bounding box center [421, 147] width 45 height 15
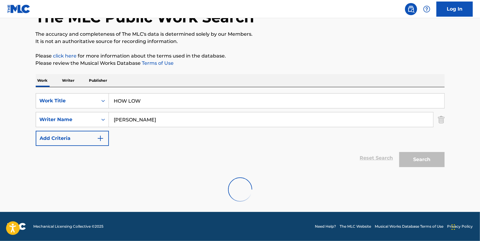
scroll to position [21, 0]
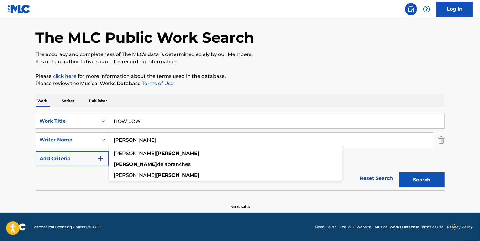
drag, startPoint x: 139, startPoint y: 140, endPoint x: 109, endPoint y: 140, distance: 30.2
click at [109, 140] on input "[PERSON_NAME]" at bounding box center [271, 139] width 324 height 15
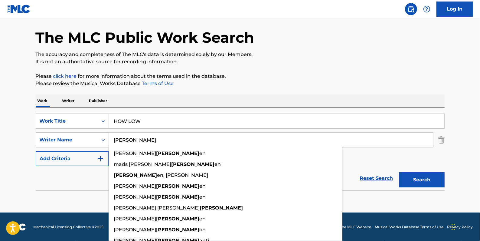
type input "[PERSON_NAME]"
click at [420, 178] on button "Search" at bounding box center [421, 179] width 45 height 15
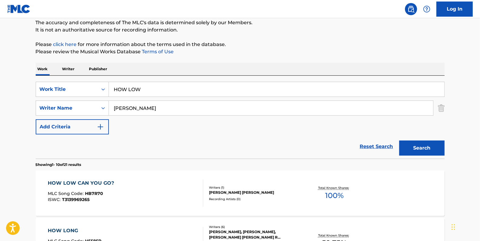
scroll to position [27, 0]
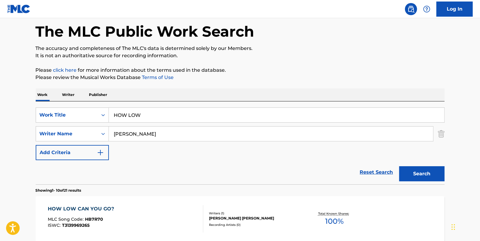
drag, startPoint x: 372, startPoint y: 172, endPoint x: 187, endPoint y: 177, distance: 185.7
click at [372, 172] on link "Reset Search" at bounding box center [376, 171] width 39 height 13
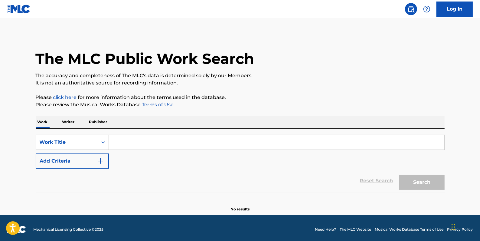
paste input "ICE CREAM MAN (GOES VROOM)"
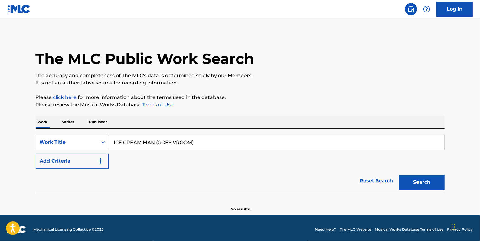
type input "ICE CREAM MAN (GOES VROOM)"
click at [69, 160] on button "Add Criteria" at bounding box center [72, 160] width 73 height 15
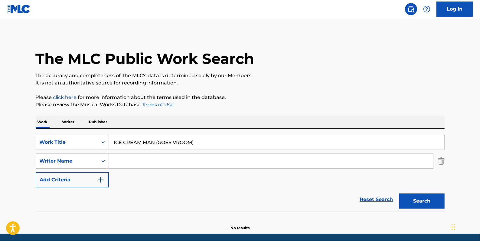
click at [149, 163] on input "Search Form" at bounding box center [271, 161] width 324 height 15
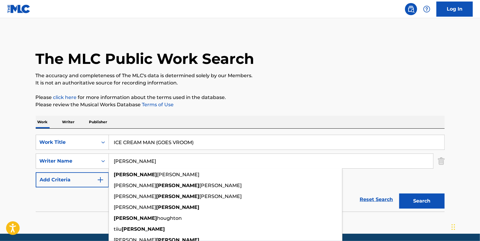
type input "[PERSON_NAME]"
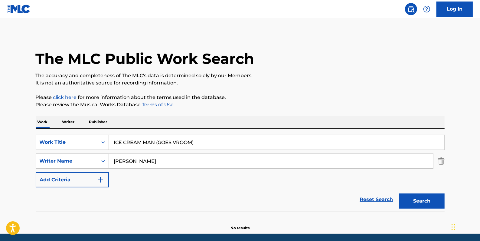
click at [434, 204] on button "Search" at bounding box center [421, 200] width 45 height 15
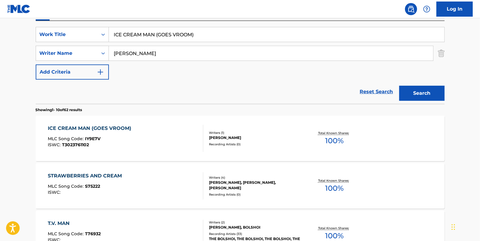
scroll to position [110, 0]
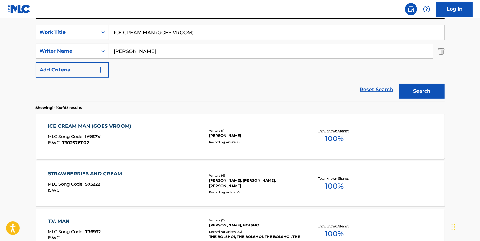
click at [203, 131] on div "Writers ( 1 ) [PERSON_NAME] Recording Artists ( 0 )" at bounding box center [251, 136] width 97 height 16
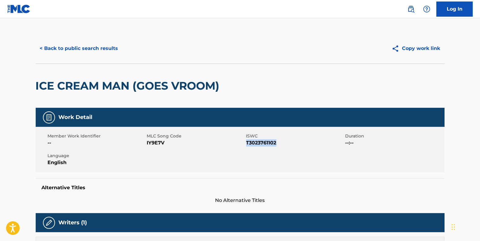
drag, startPoint x: 283, startPoint y: 143, endPoint x: 247, endPoint y: 142, distance: 36.0
click at [247, 142] on span "T3023761102" at bounding box center [295, 142] width 98 height 7
